Goal: Navigation & Orientation: Find specific page/section

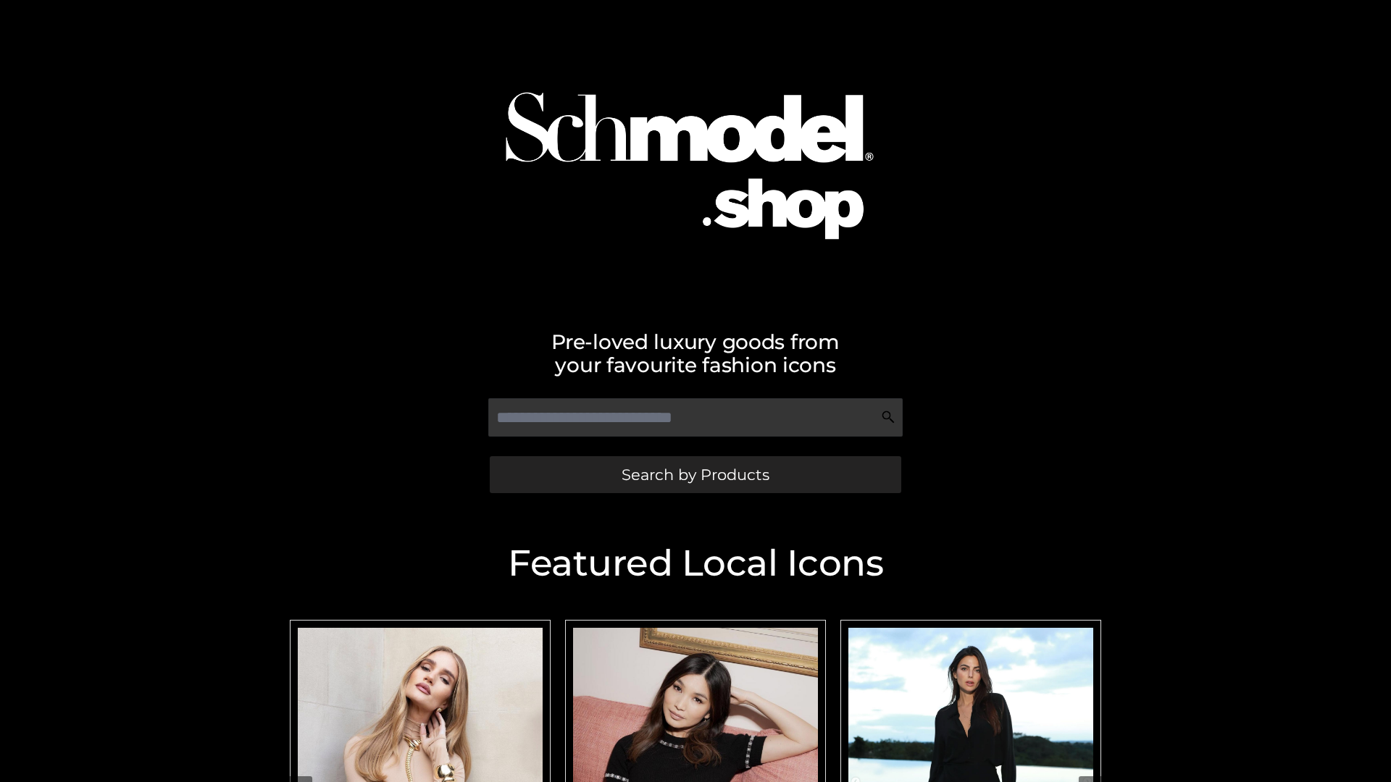
click at [695, 474] on span "Search by Products" at bounding box center [695, 474] width 148 height 15
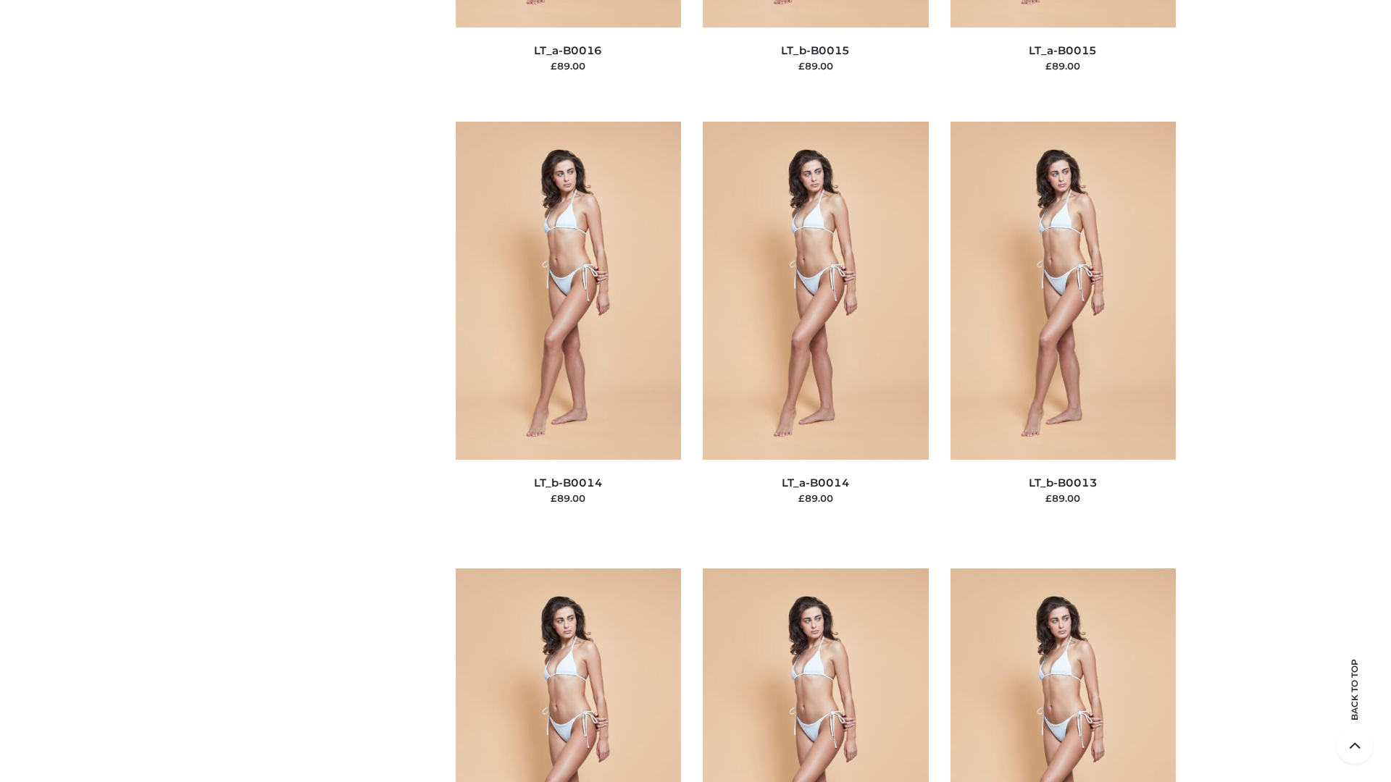
scroll to position [5151, 0]
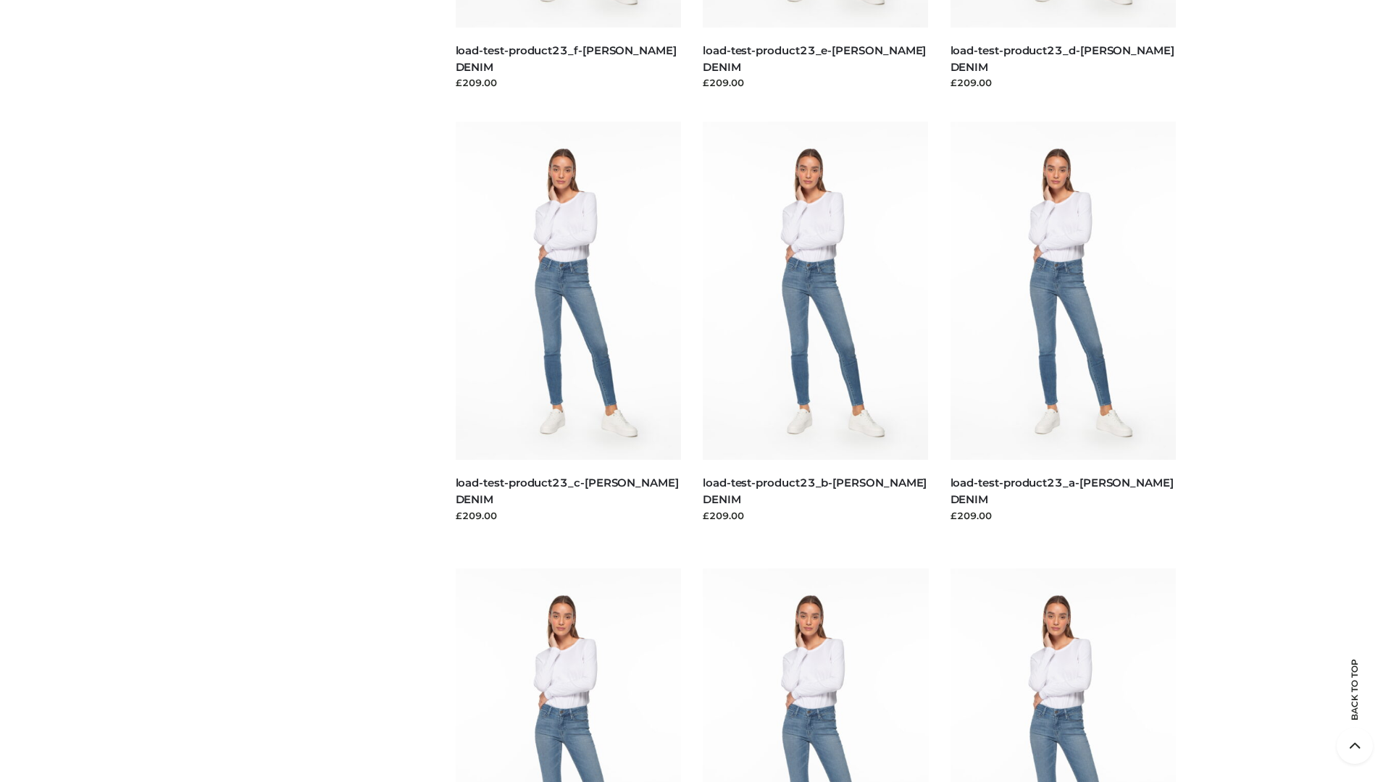
scroll to position [1270, 0]
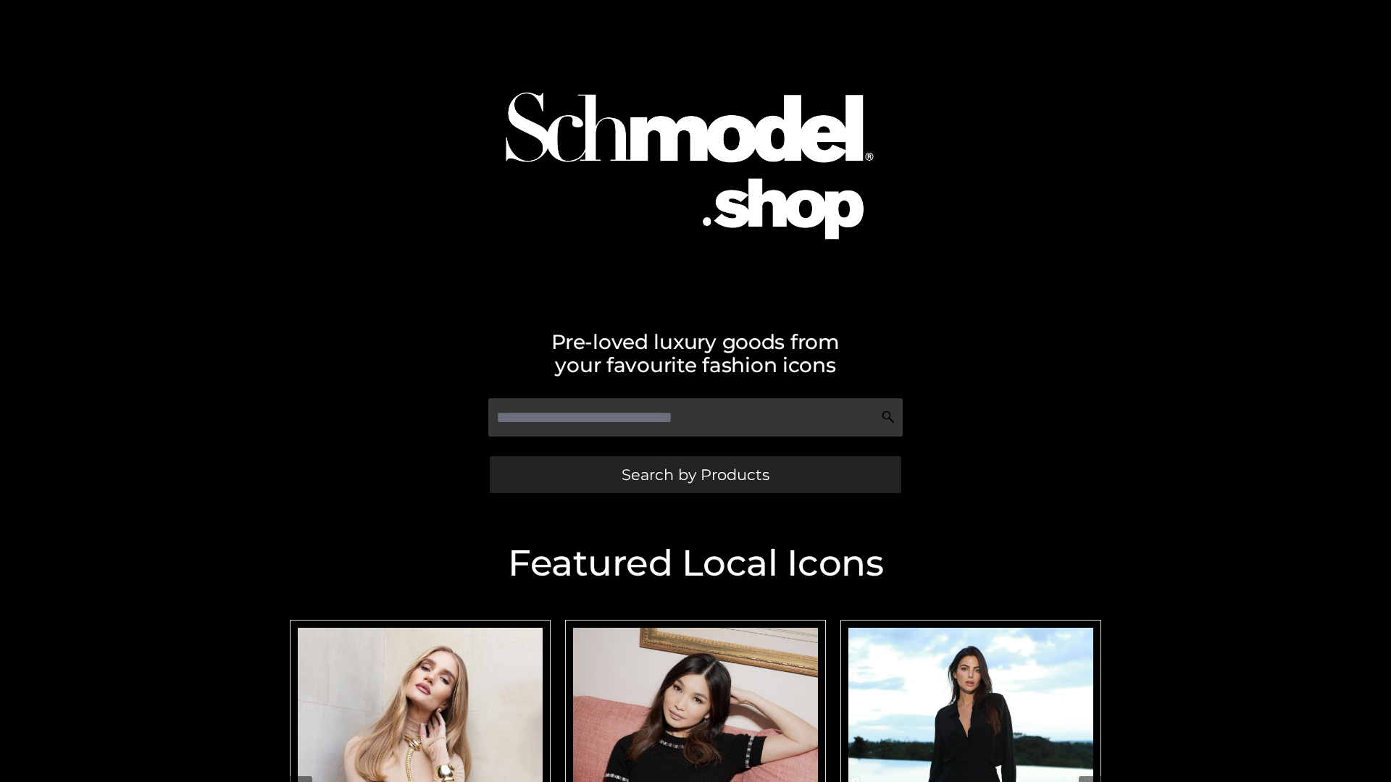
click at [695, 474] on span "Search by Products" at bounding box center [695, 474] width 148 height 15
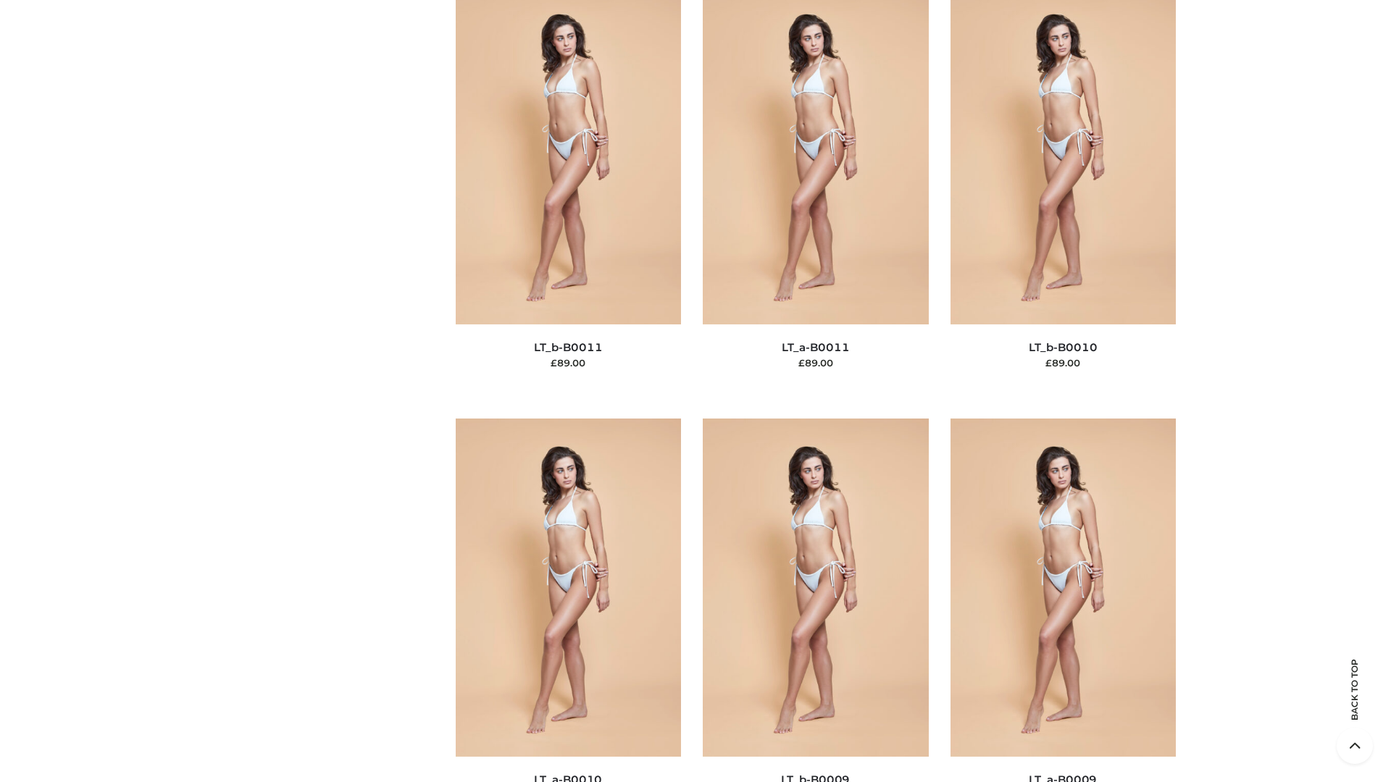
scroll to position [6505, 0]
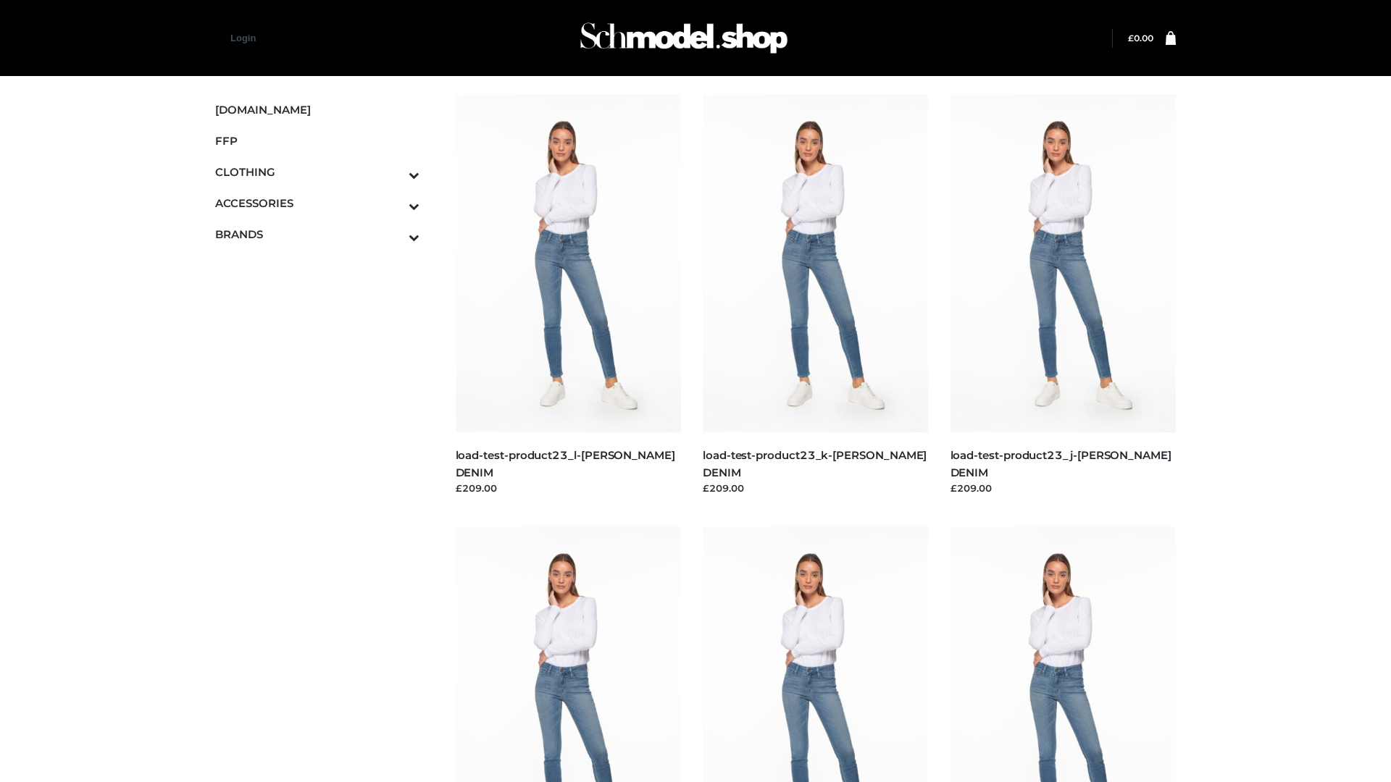
scroll to position [1270, 0]
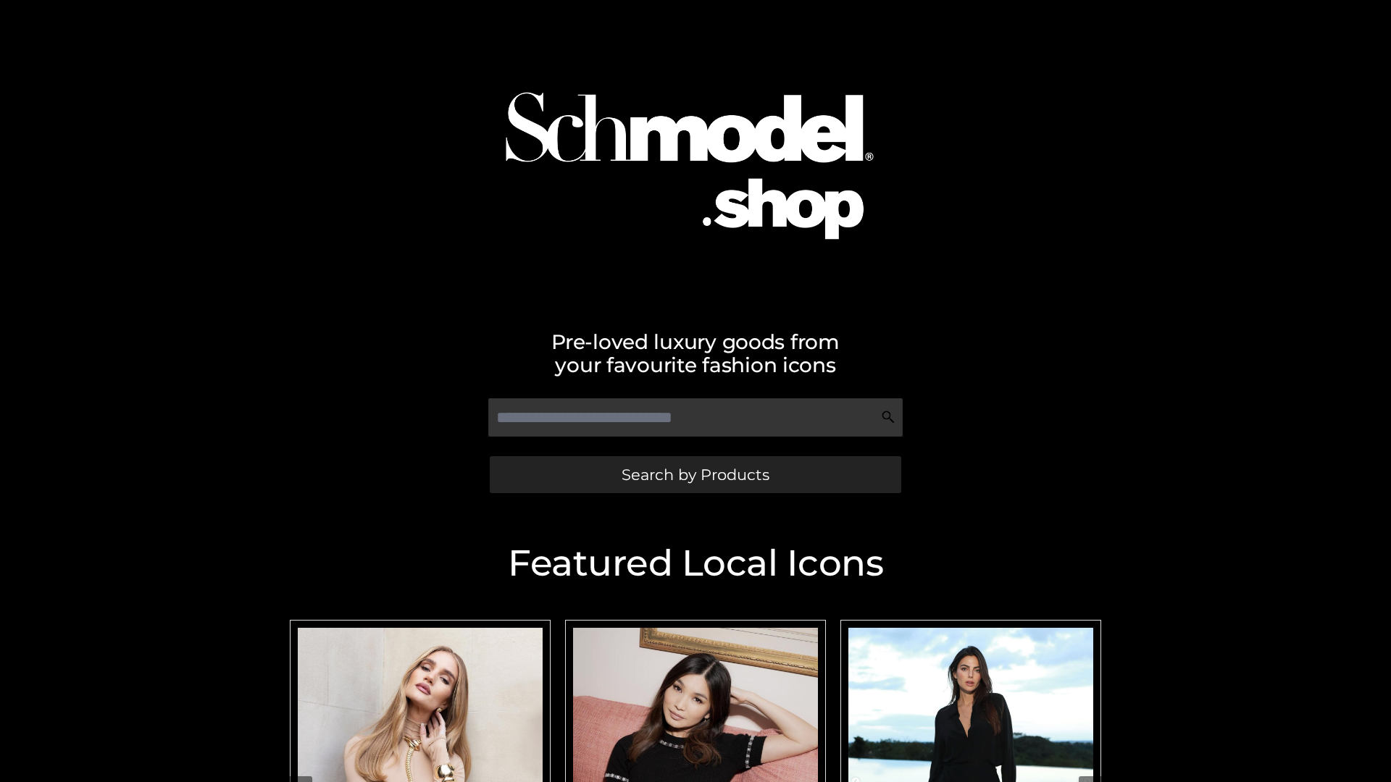
click at [695, 474] on span "Search by Products" at bounding box center [695, 474] width 148 height 15
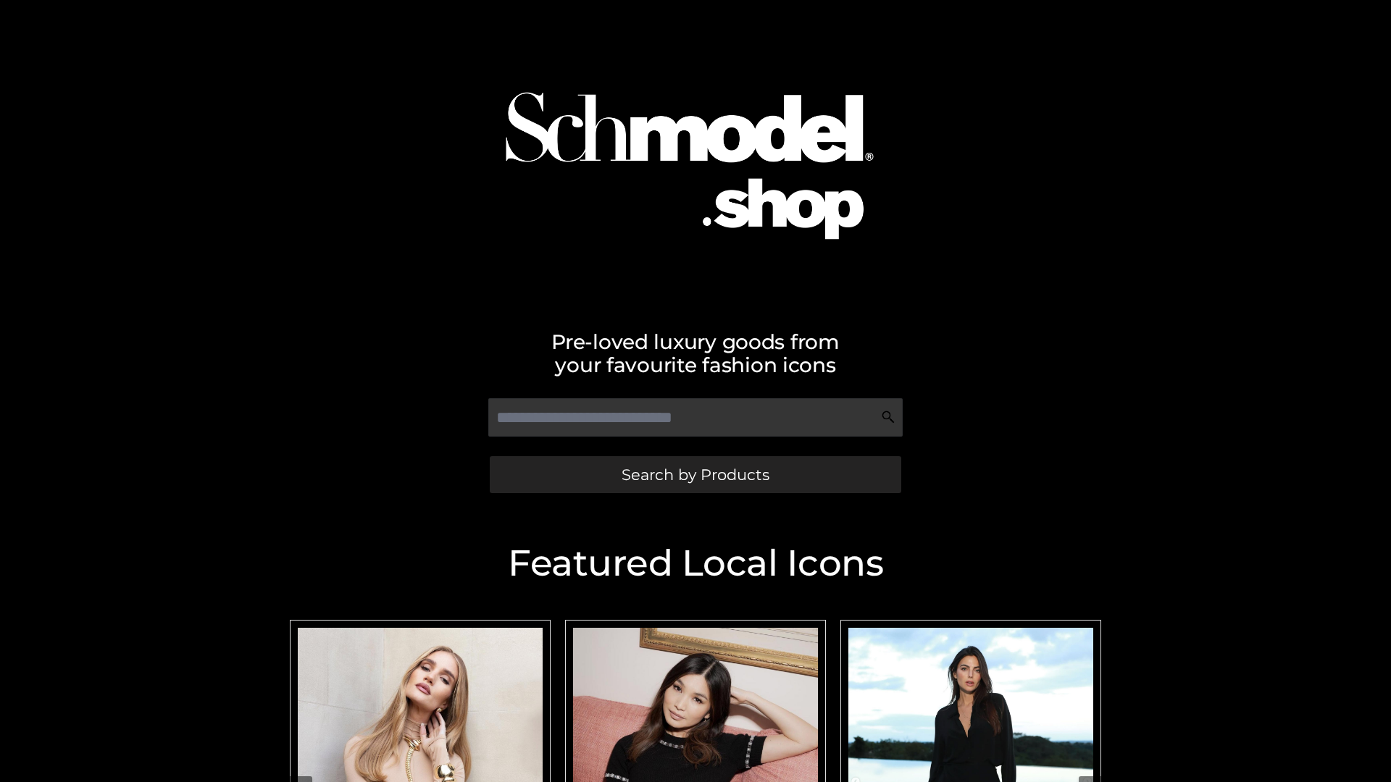
click at [695, 474] on span "Search by Products" at bounding box center [695, 474] width 148 height 15
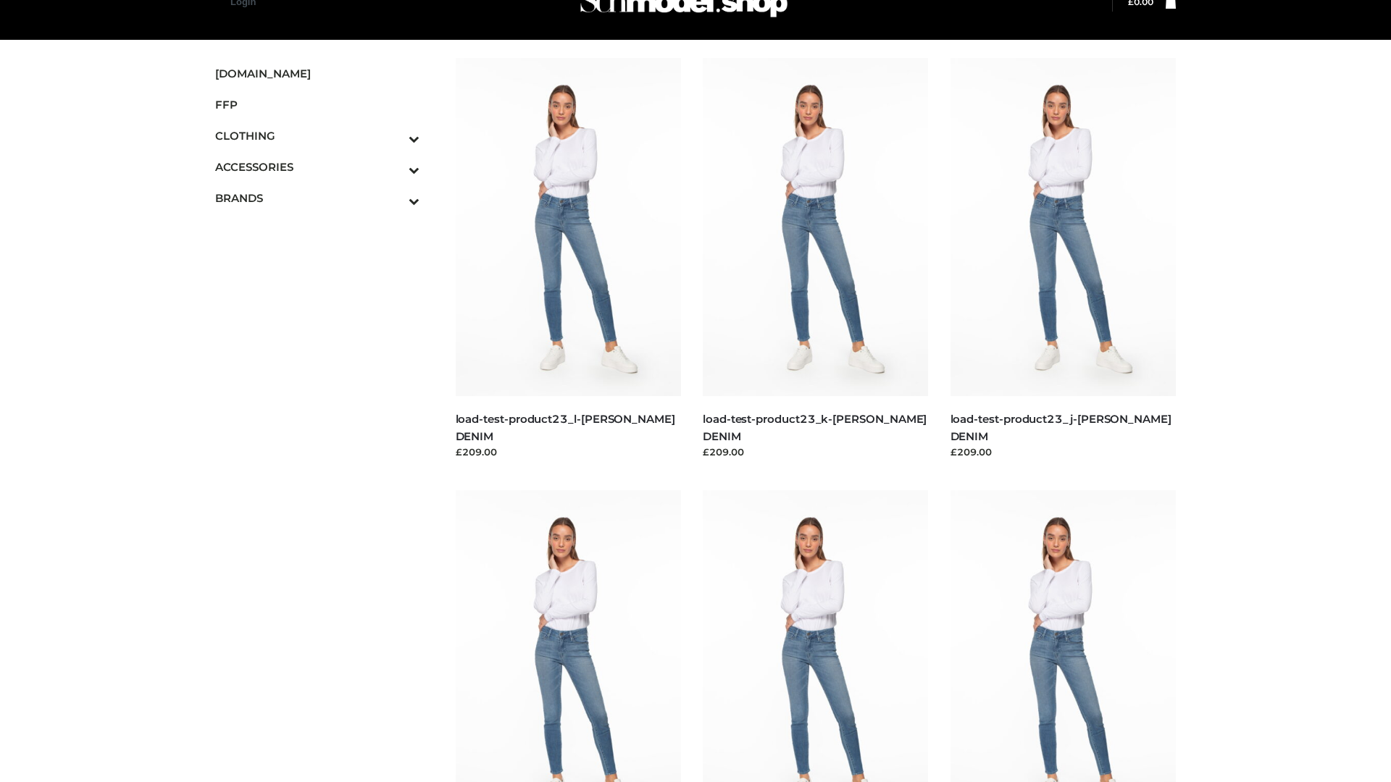
scroll to position [1662, 0]
